Goal: Transaction & Acquisition: Purchase product/service

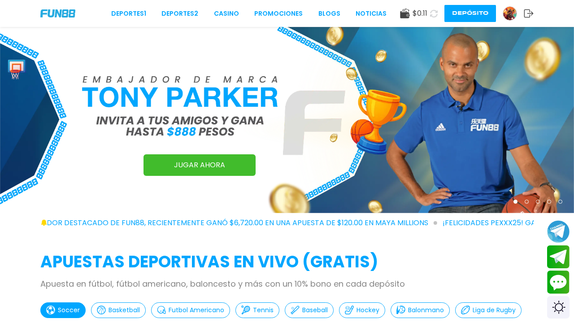
click at [469, 17] on button "Depósito" at bounding box center [470, 13] width 52 height 17
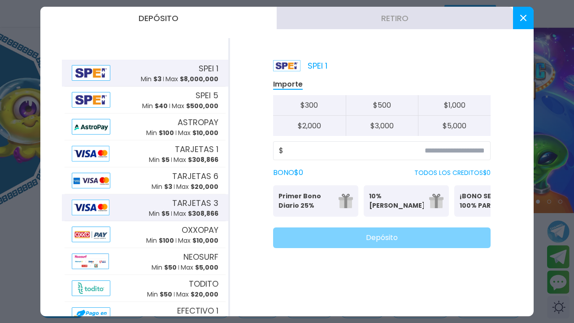
click at [128, 212] on div "TARJETAS 3 Min $ 5 Max $ 308,866" at bounding box center [145, 207] width 161 height 27
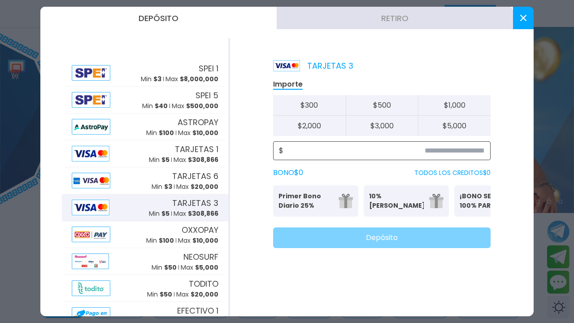
click at [316, 153] on input at bounding box center [383, 150] width 201 height 11
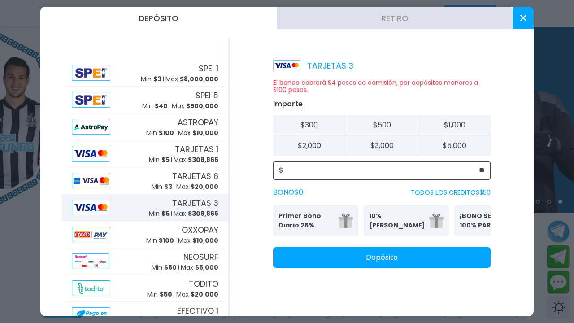
type input "**"
click at [287, 268] on button "Depósito" at bounding box center [382, 257] width 218 height 21
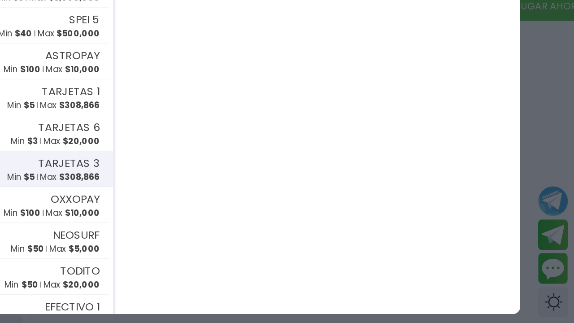
scroll to position [126, 0]
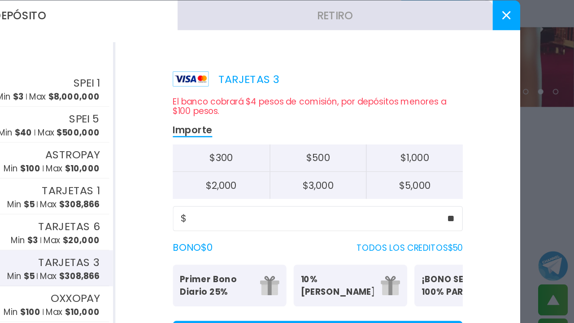
click at [529, 17] on button at bounding box center [523, 18] width 21 height 22
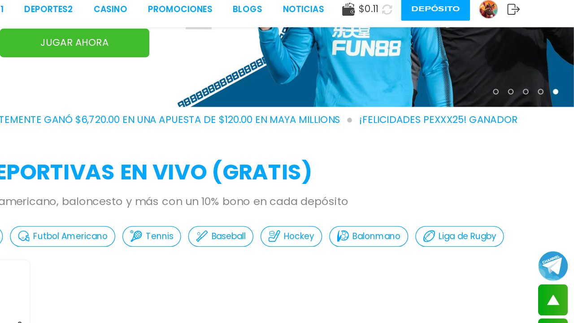
click at [431, 17] on button at bounding box center [433, 12] width 17 height 17
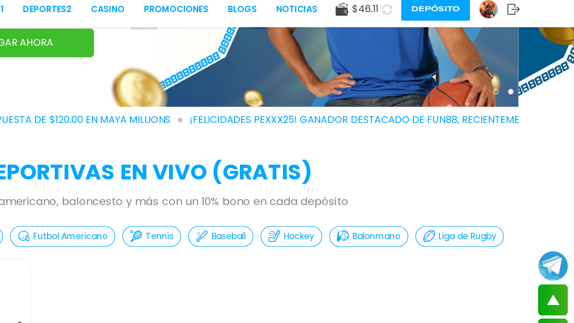
click at [439, 17] on button at bounding box center [434, 13] width 18 height 18
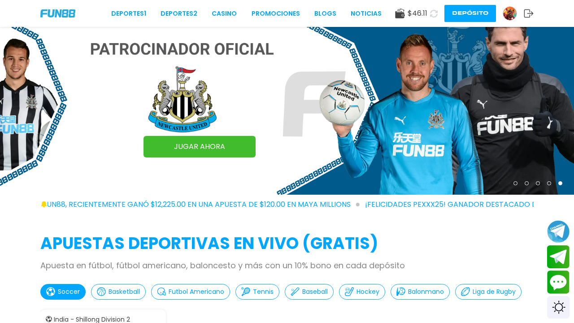
scroll to position [13, 0]
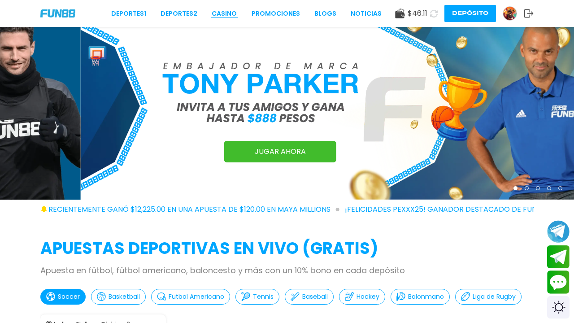
click at [229, 13] on link "CASINO" at bounding box center [224, 13] width 25 height 9
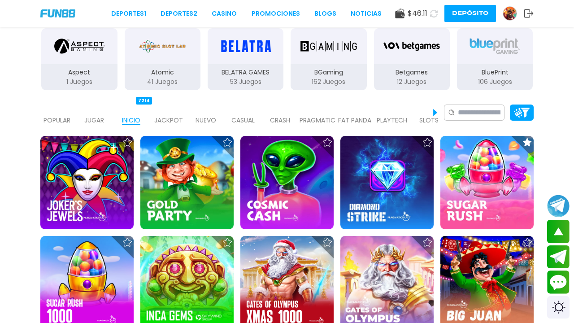
scroll to position [194, 0]
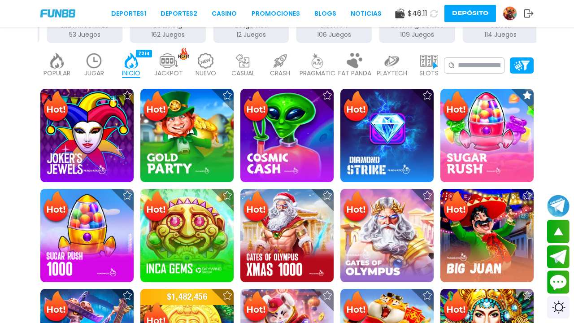
click at [112, 255] on img at bounding box center [86, 235] width 93 height 93
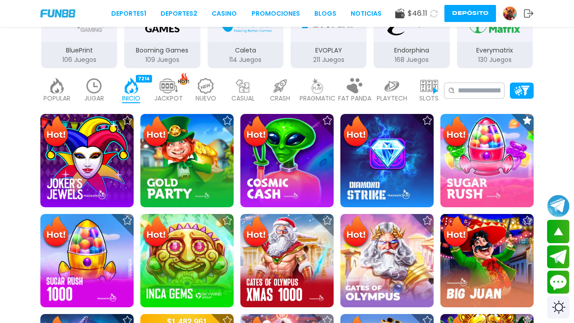
scroll to position [0, 0]
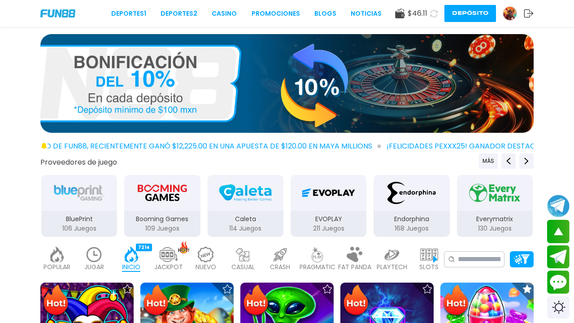
click at [554, 0] on div "Deportes 1 Deportes 2 CASINO Promociones BLOGS NOTICIAS $ 46.11 Depósito" at bounding box center [287, 13] width 574 height 27
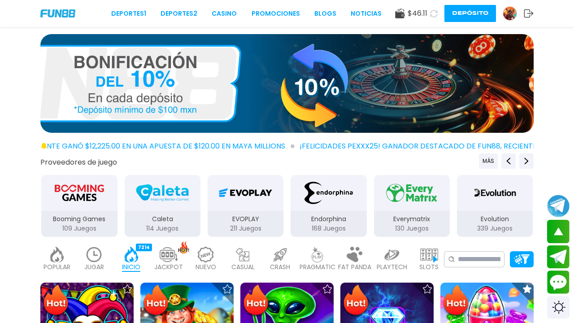
click at [551, 9] on div "Deportes 1 Deportes 2 CASINO Promociones BLOGS NOTICIAS $ 46.11 Depósito" at bounding box center [287, 13] width 574 height 27
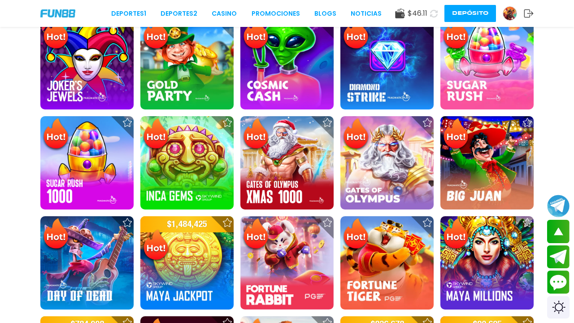
scroll to position [205, 0]
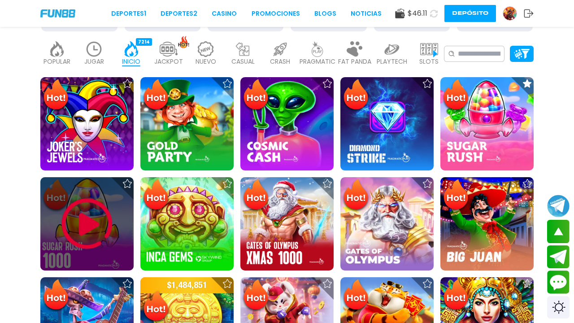
click at [76, 198] on img at bounding box center [87, 224] width 54 height 54
click at [99, 198] on img at bounding box center [87, 224] width 54 height 54
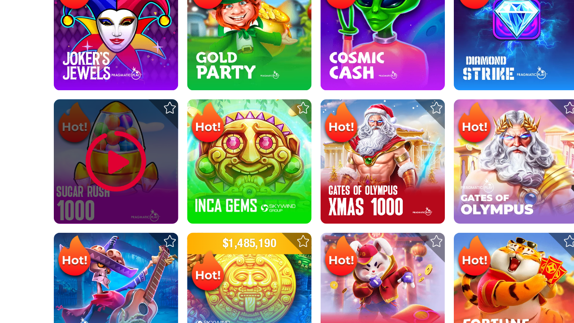
click at [74, 230] on div at bounding box center [86, 201] width 93 height 93
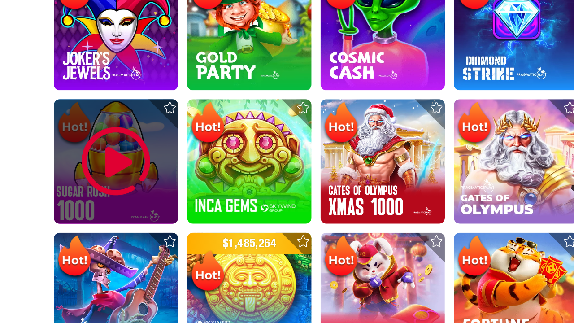
scroll to position [258, 0]
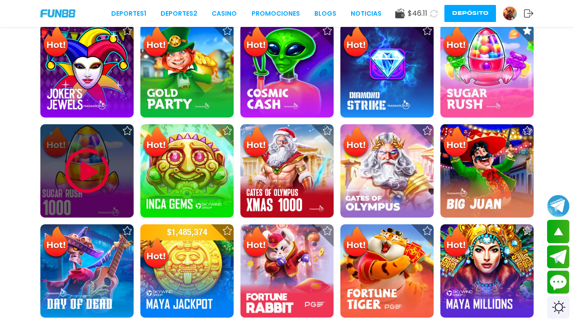
click at [99, 198] on div at bounding box center [86, 170] width 93 height 93
click at [74, 198] on div at bounding box center [86, 170] width 93 height 93
click at [99, 198] on div at bounding box center [86, 170] width 93 height 93
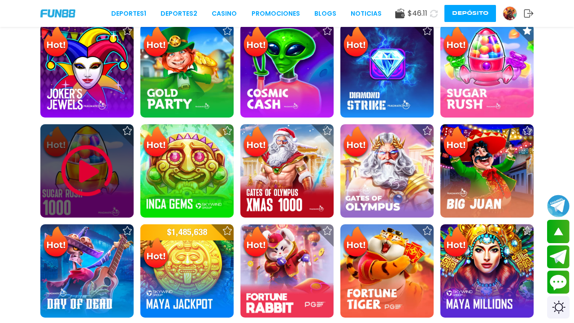
click at [99, 198] on div at bounding box center [86, 170] width 93 height 93
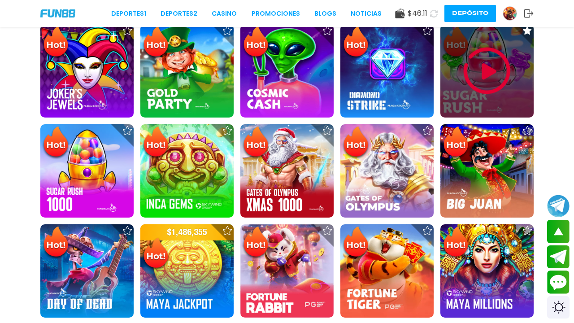
click at [517, 75] on div at bounding box center [486, 70] width 93 height 93
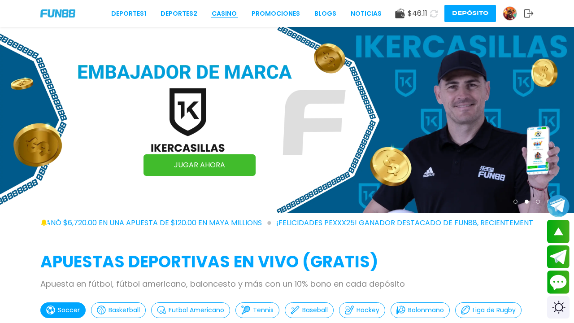
click at [231, 15] on link "CASINO" at bounding box center [224, 13] width 25 height 9
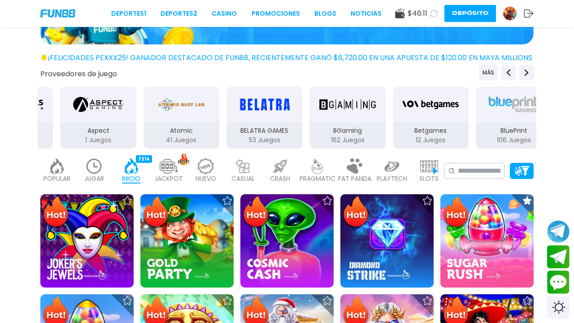
scroll to position [106, 0]
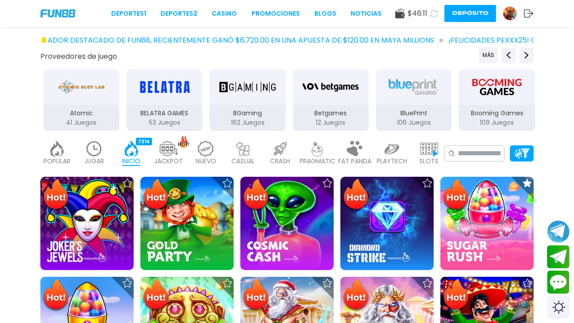
click at [480, 236] on img at bounding box center [486, 223] width 93 height 93
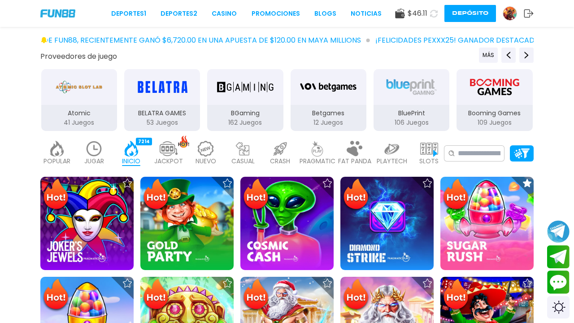
click at [480, 236] on img at bounding box center [486, 223] width 93 height 93
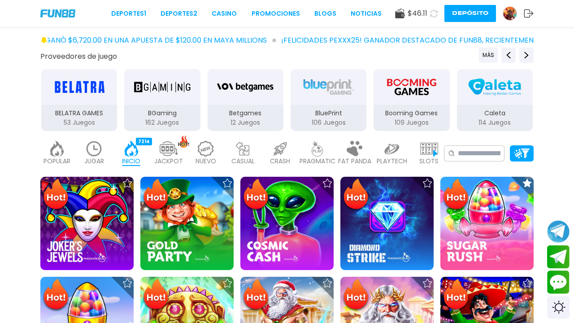
click at [480, 236] on img at bounding box center [486, 223] width 93 height 93
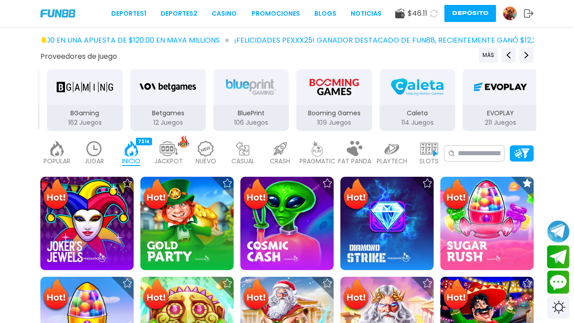
click at [480, 236] on img at bounding box center [486, 223] width 93 height 93
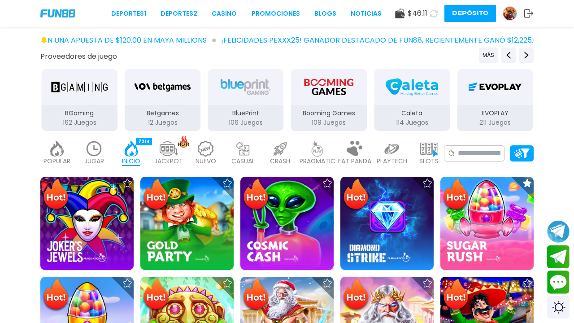
click at [480, 236] on img at bounding box center [486, 223] width 93 height 93
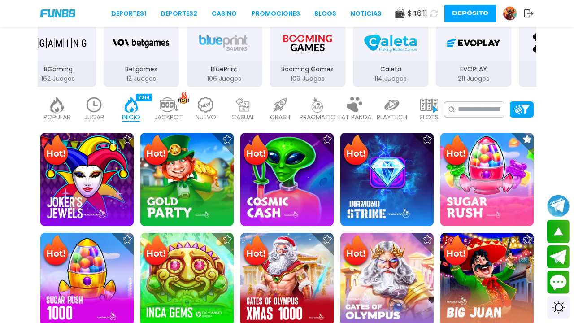
scroll to position [301, 0]
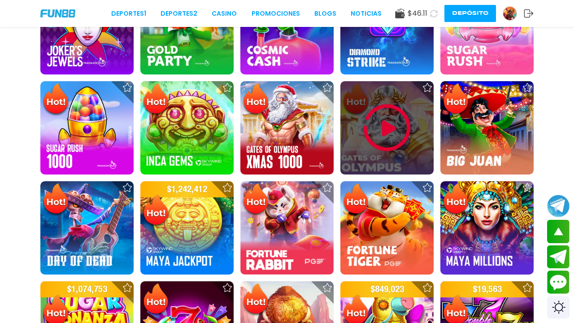
click at [395, 138] on img at bounding box center [387, 128] width 54 height 54
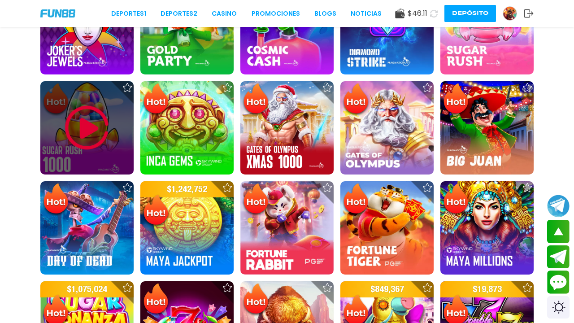
click at [126, 138] on div at bounding box center [86, 127] width 93 height 93
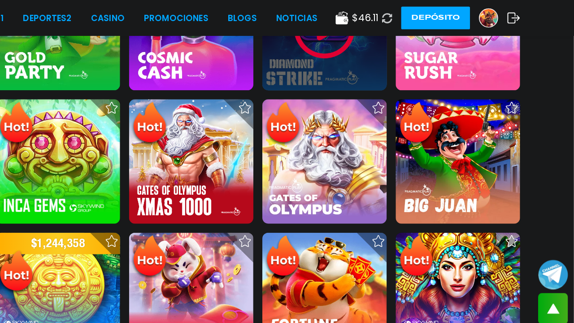
scroll to position [297, 0]
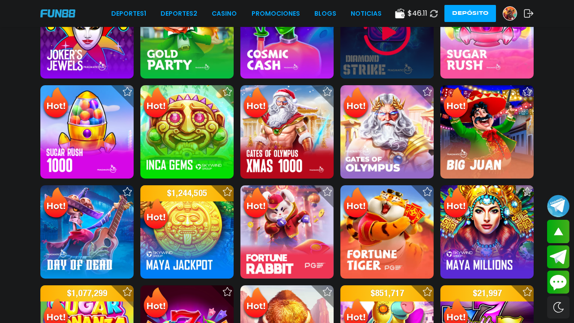
click at [421, 43] on div at bounding box center [386, 31] width 93 height 93
